Goal: Task Accomplishment & Management: Manage account settings

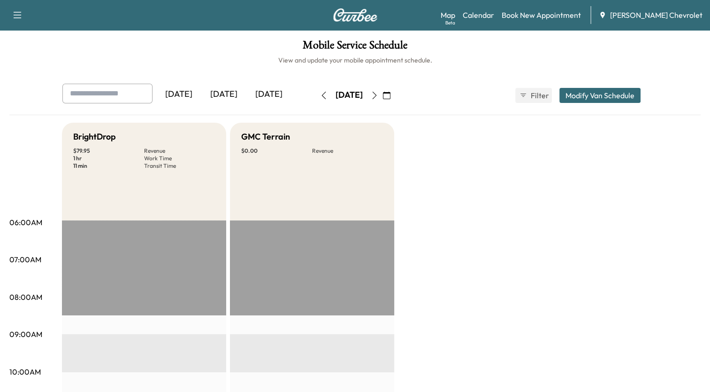
click at [391, 96] on icon "button" at bounding box center [387, 96] width 8 height 8
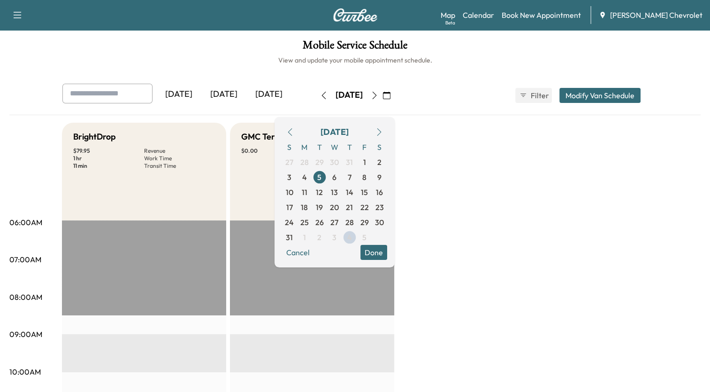
click at [383, 132] on icon "button" at bounding box center [380, 132] width 8 height 8
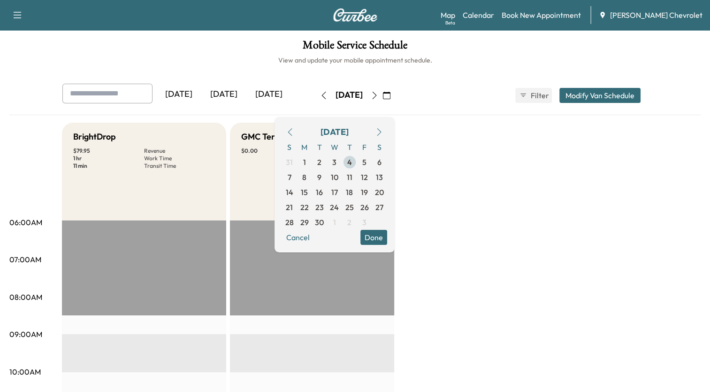
click at [352, 160] on span "4" at bounding box center [349, 161] width 5 height 11
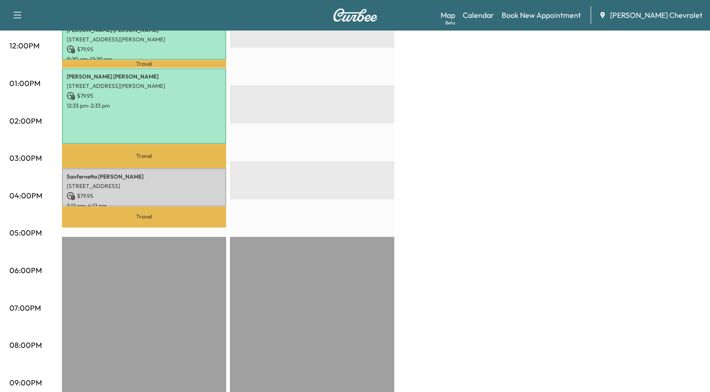
scroll to position [444, 0]
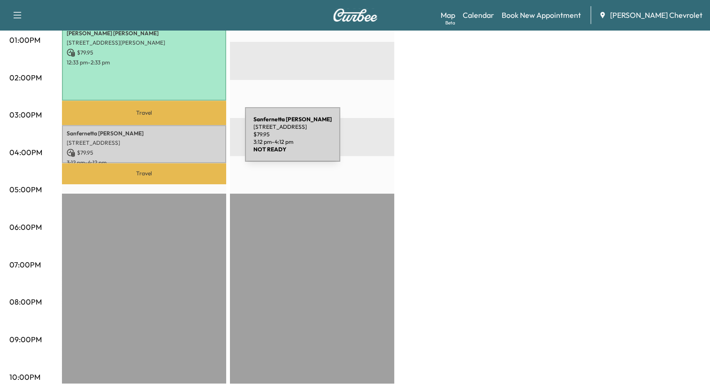
click at [175, 140] on p "[STREET_ADDRESS]" at bounding box center [144, 143] width 155 height 8
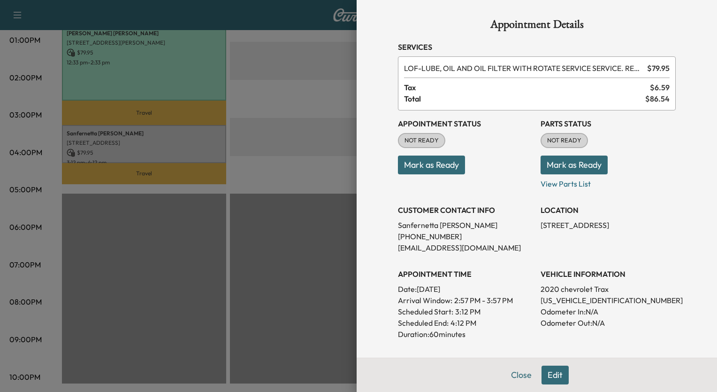
click at [589, 160] on button "Mark as Ready" at bounding box center [574, 164] width 67 height 19
click at [440, 164] on button "Mark as Ready" at bounding box center [431, 164] width 67 height 19
click at [561, 162] on button "Mark as Ready" at bounding box center [574, 164] width 67 height 19
click at [323, 61] on div at bounding box center [358, 196] width 717 height 392
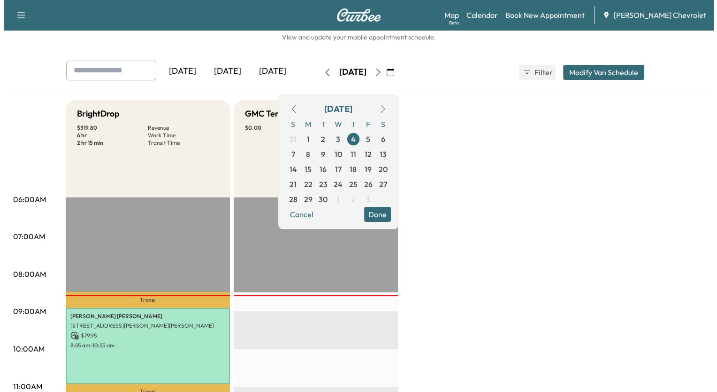
scroll to position [12, 0]
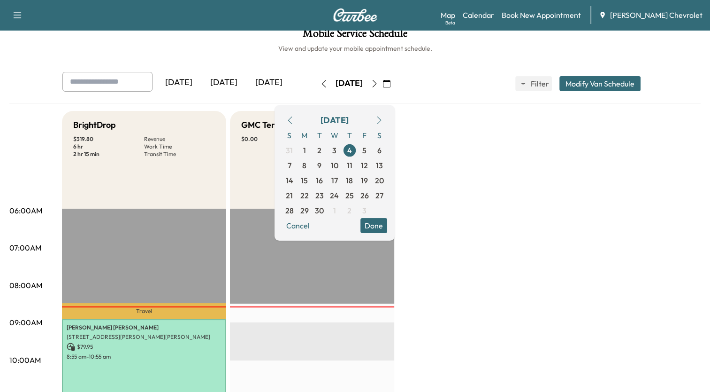
click at [595, 78] on button "Modify Van Schedule" at bounding box center [600, 83] width 81 height 15
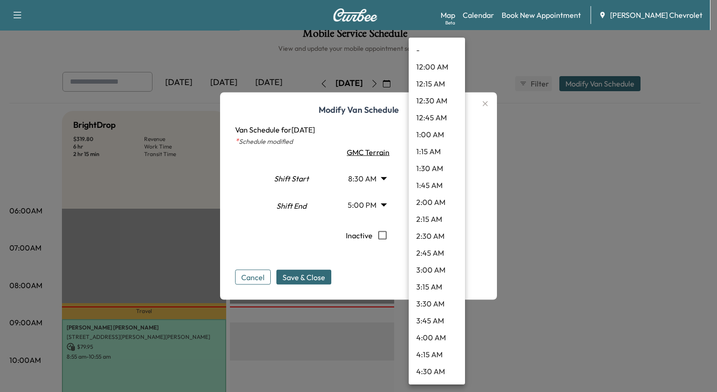
scroll to position [1005, 0]
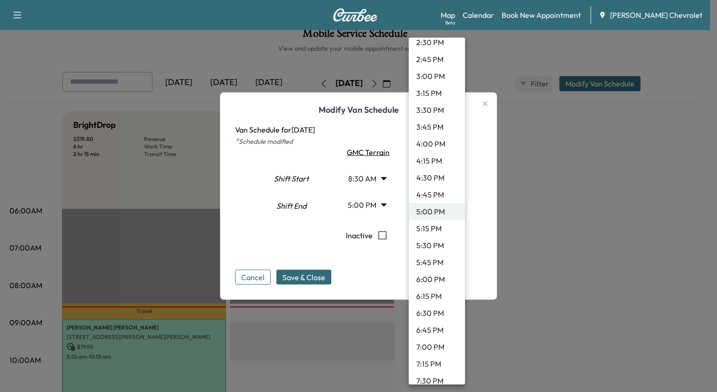
click at [451, 202] on body "Support Log Out Map Beta Calendar Book New Appointment [PERSON_NAME] Chevrolet …" at bounding box center [358, 184] width 717 height 392
click at [435, 377] on li "7:30 PM" at bounding box center [437, 380] width 56 height 17
type input "****"
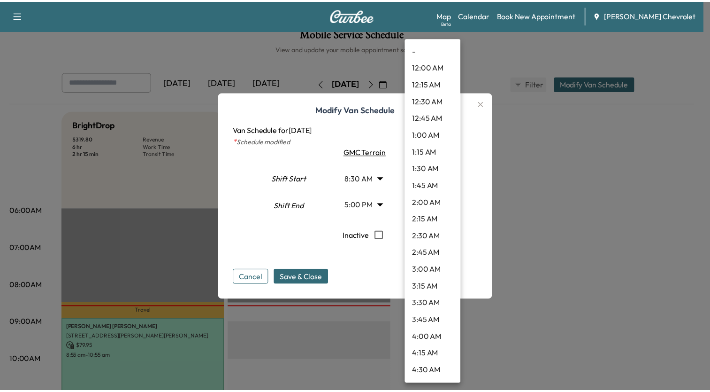
scroll to position [430, 0]
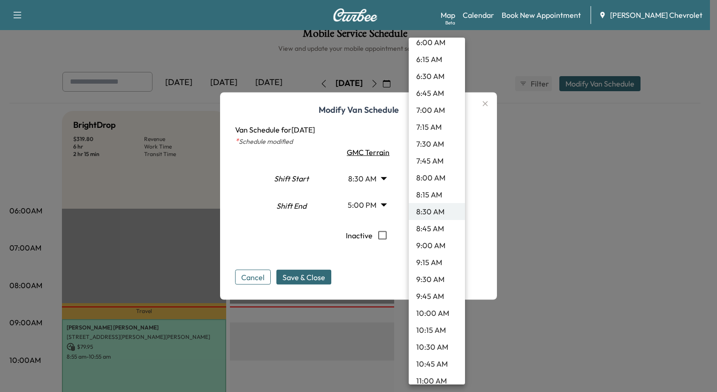
click at [435, 178] on body "Support Log Out Map Beta Calendar Book New Appointment [PERSON_NAME] Chevrolet …" at bounding box center [358, 184] width 717 height 392
click at [435, 146] on li "7:30 AM" at bounding box center [437, 143] width 56 height 17
type input "***"
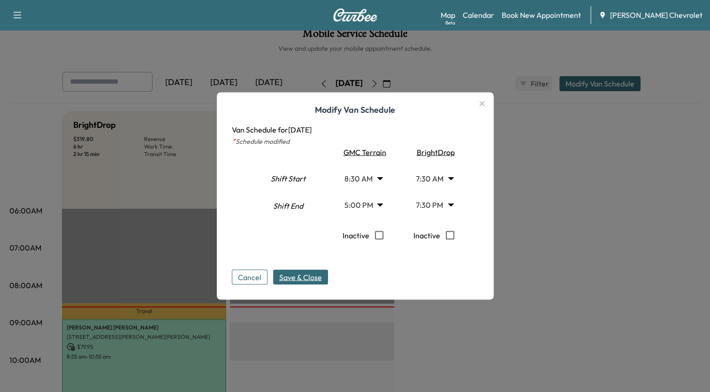
click at [322, 273] on span "Save & Close" at bounding box center [300, 276] width 43 height 11
click at [319, 280] on span "Save & Close" at bounding box center [300, 276] width 43 height 11
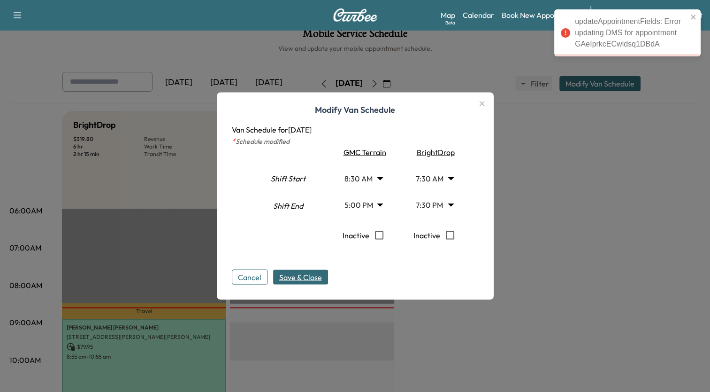
click at [485, 103] on icon "button" at bounding box center [481, 103] width 5 height 5
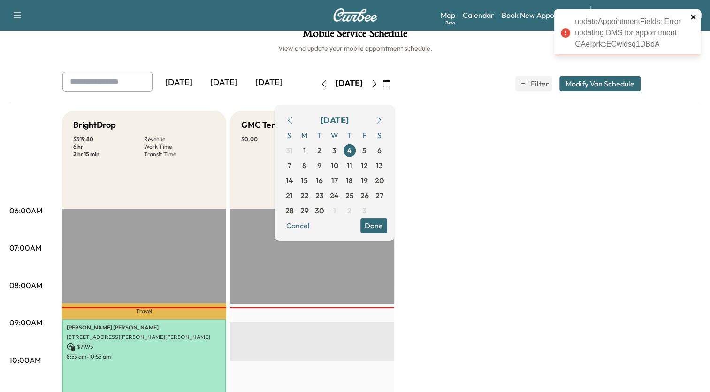
click at [694, 16] on icon "close" at bounding box center [693, 17] width 5 height 5
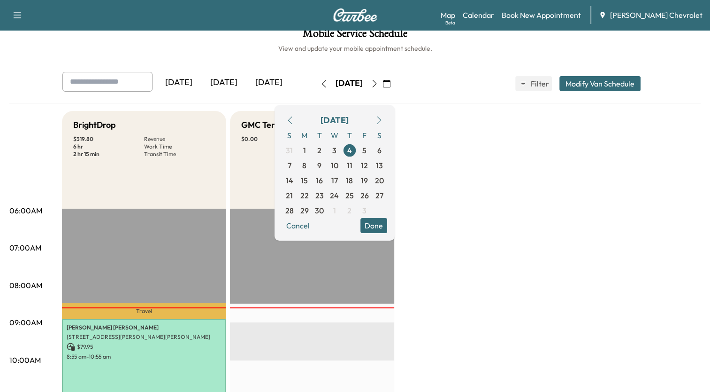
click at [456, 78] on div "[DATE] [DATE] [DATE] [DATE] September 2025 S M T W T F S 31 1 2 3 4 5 6 7 8 9 1…" at bounding box center [355, 83] width 601 height 23
click at [387, 226] on button "Done" at bounding box center [374, 225] width 27 height 15
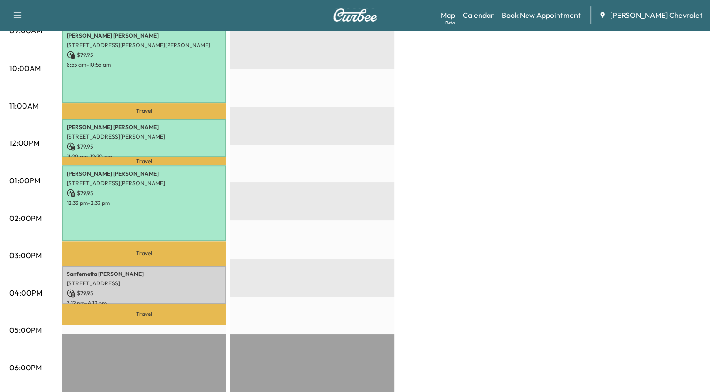
scroll to position [321, 0]
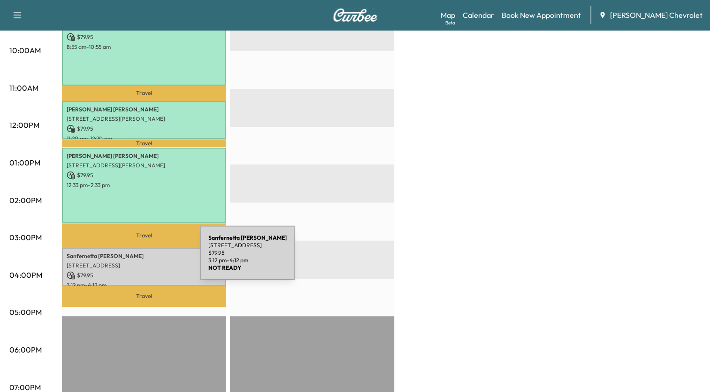
click at [130, 262] on p "[STREET_ADDRESS]" at bounding box center [144, 266] width 155 height 8
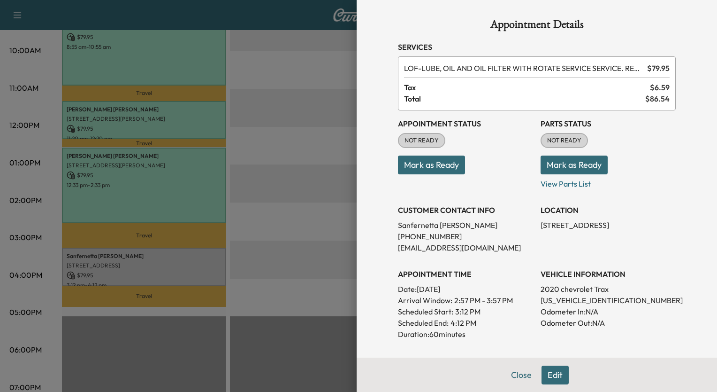
click at [580, 164] on button "Mark as Ready" at bounding box center [574, 164] width 67 height 19
click at [303, 55] on div at bounding box center [358, 196] width 717 height 392
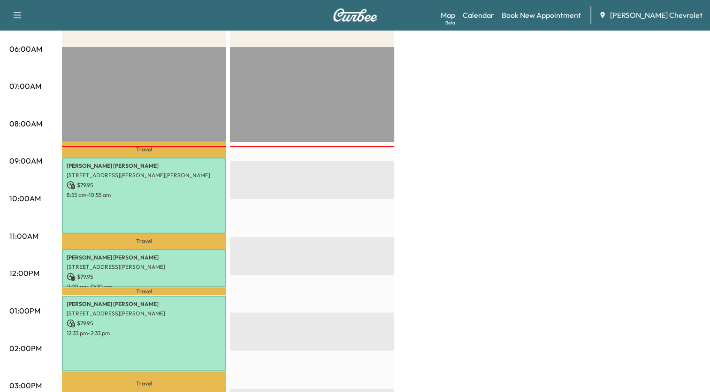
scroll to position [171, 0]
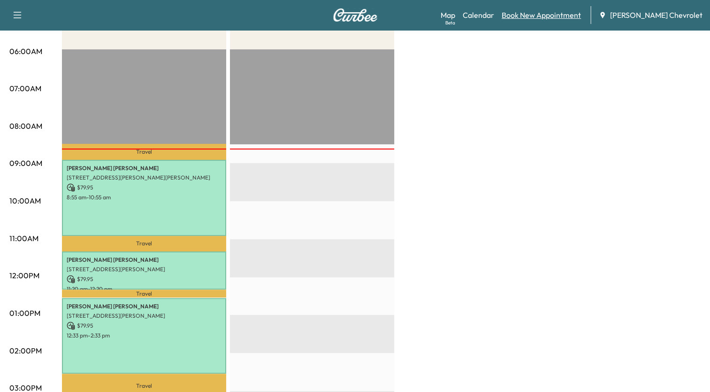
click at [558, 19] on link "Book New Appointment" at bounding box center [541, 14] width 79 height 11
